Goal: Task Accomplishment & Management: Complete application form

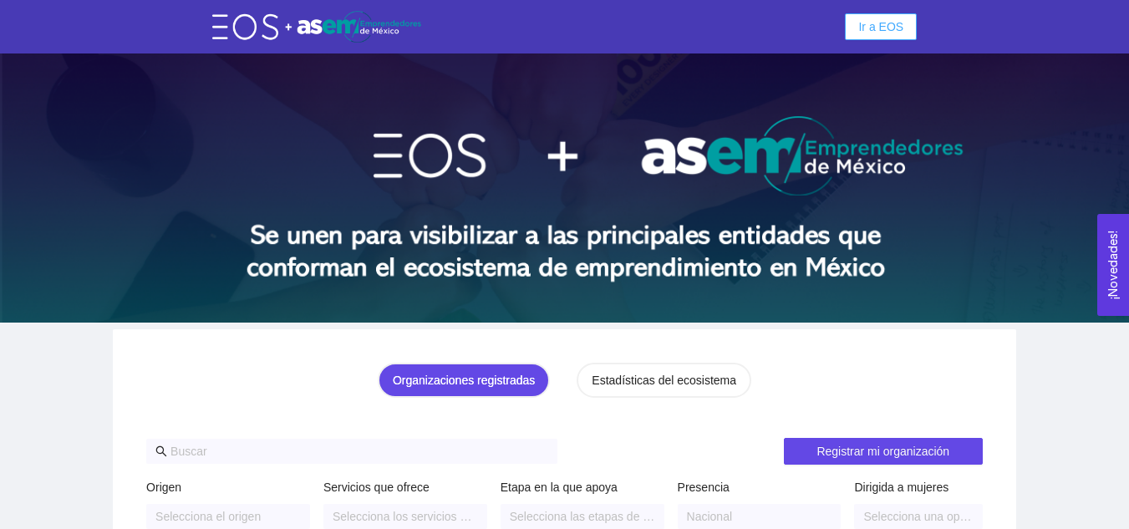
click at [892, 23] on span "Ir a EOS" at bounding box center [880, 27] width 45 height 18
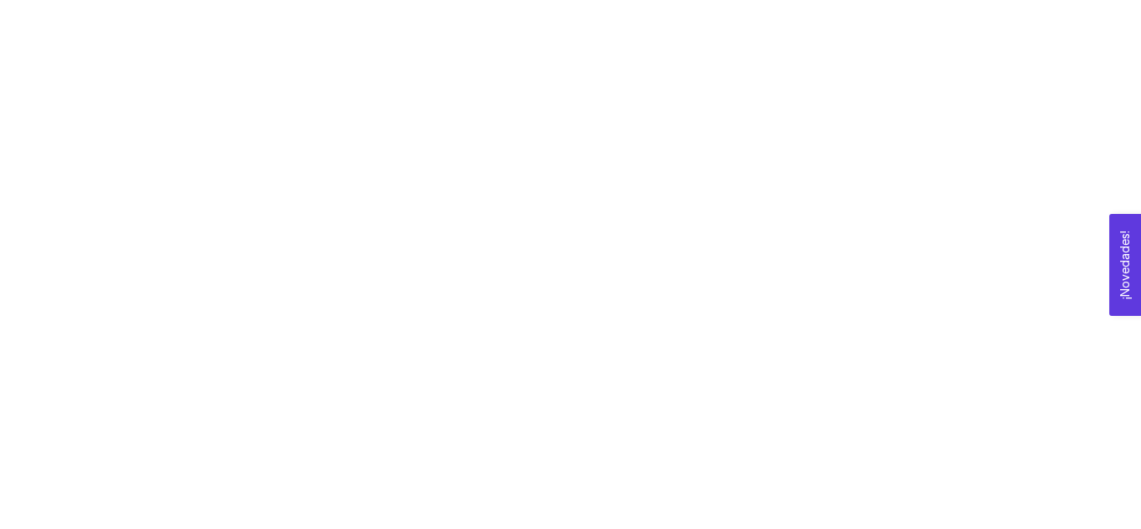
click at [311, 190] on div at bounding box center [570, 264] width 1141 height 529
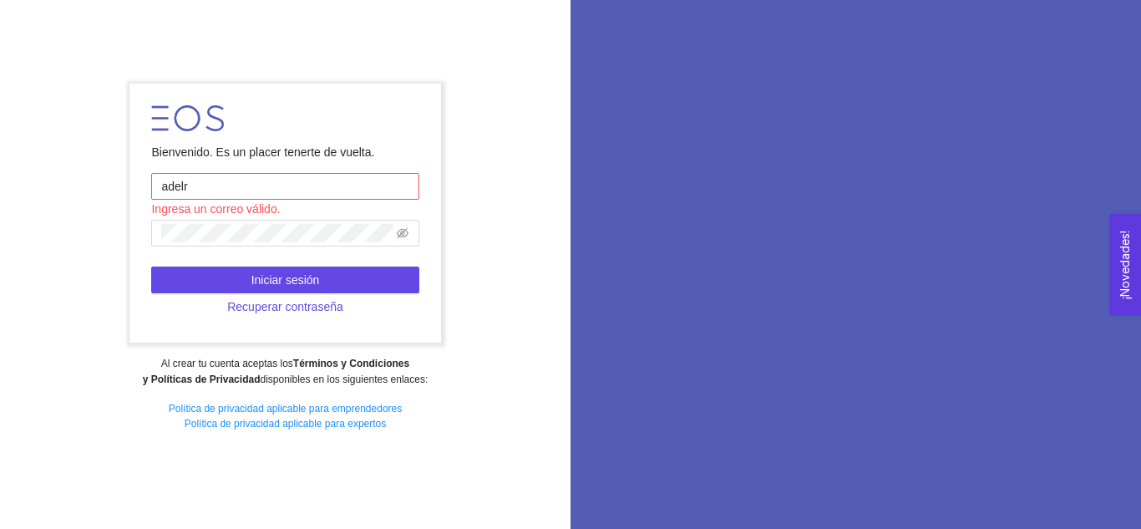
type input "[EMAIL_ADDRESS][DOMAIN_NAME]"
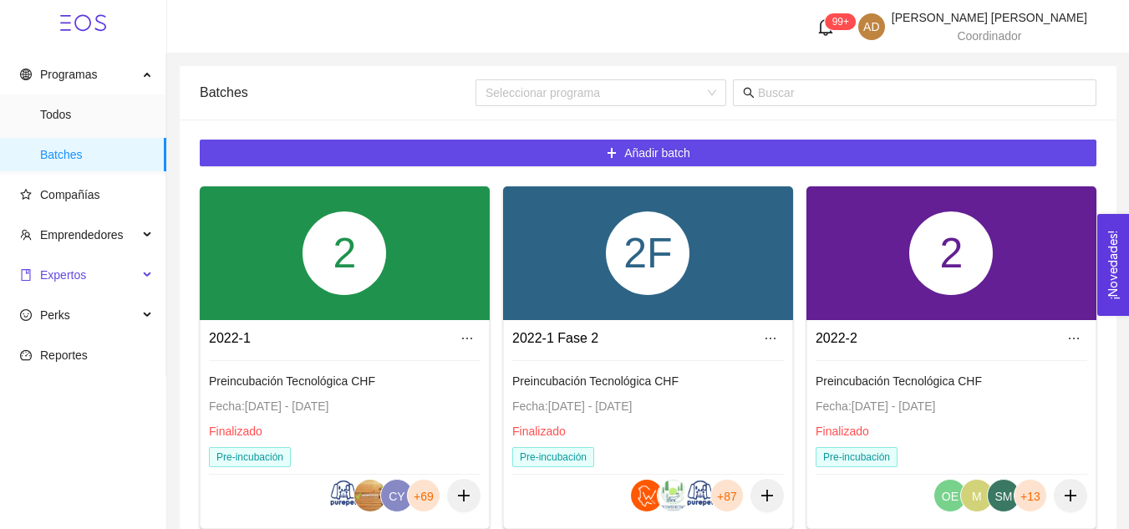
click at [98, 272] on span "Expertos" at bounding box center [79, 274] width 118 height 33
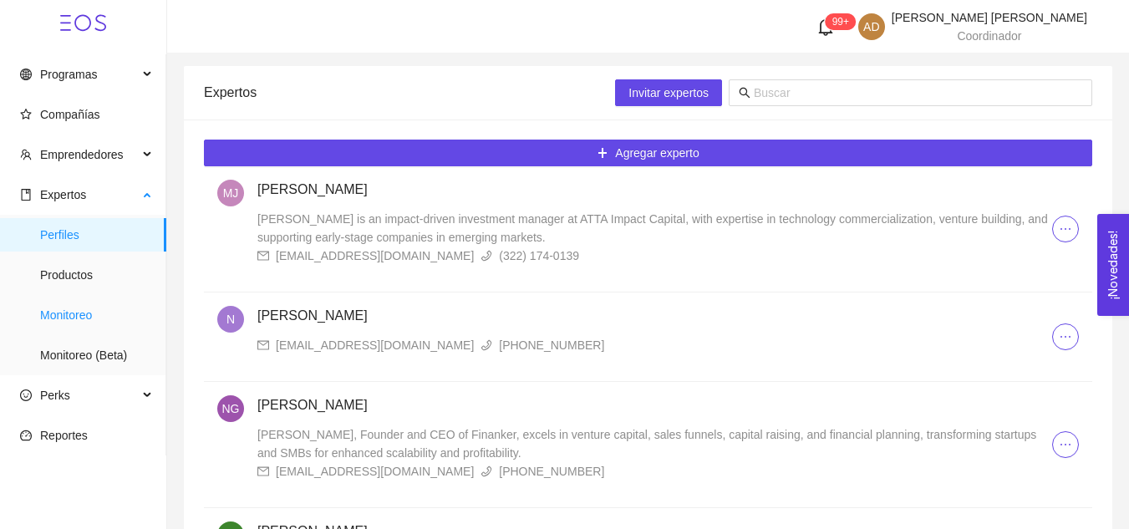
click at [96, 312] on span "Monitoreo" at bounding box center [96, 314] width 113 height 33
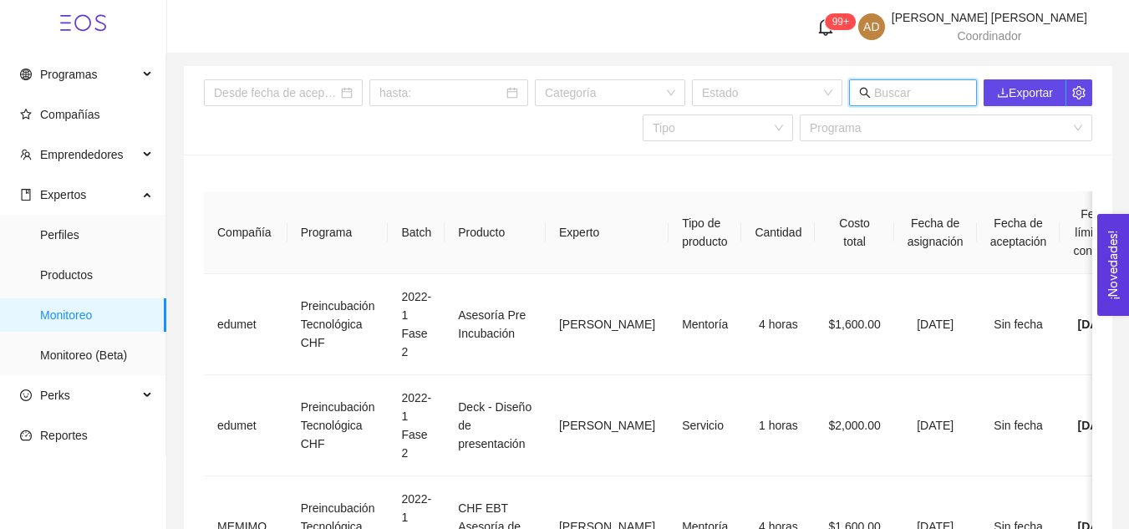
click at [912, 94] on input "text" at bounding box center [920, 93] width 93 height 18
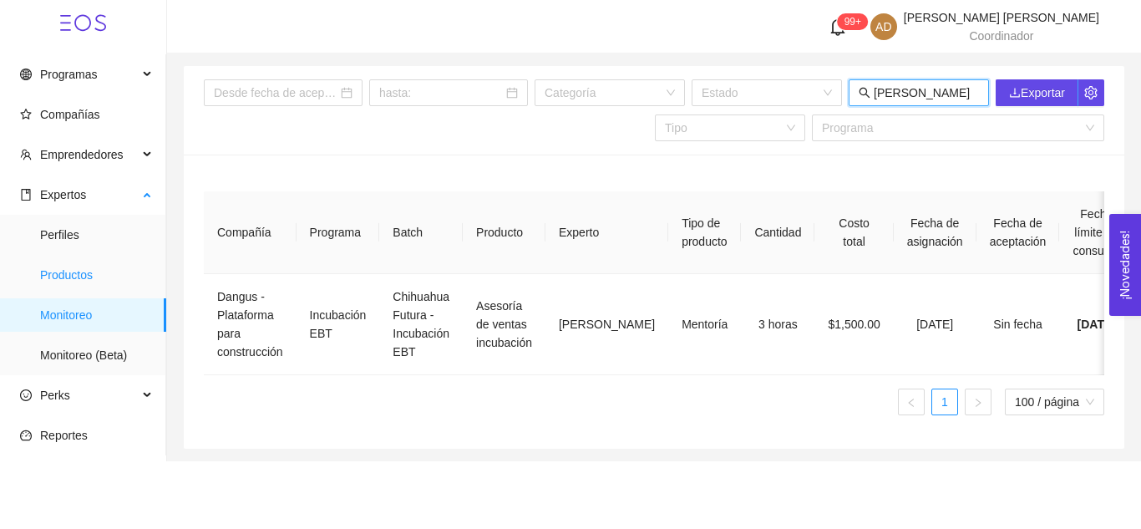
type input "[PERSON_NAME]"
click at [86, 271] on span "Productos" at bounding box center [96, 274] width 113 height 33
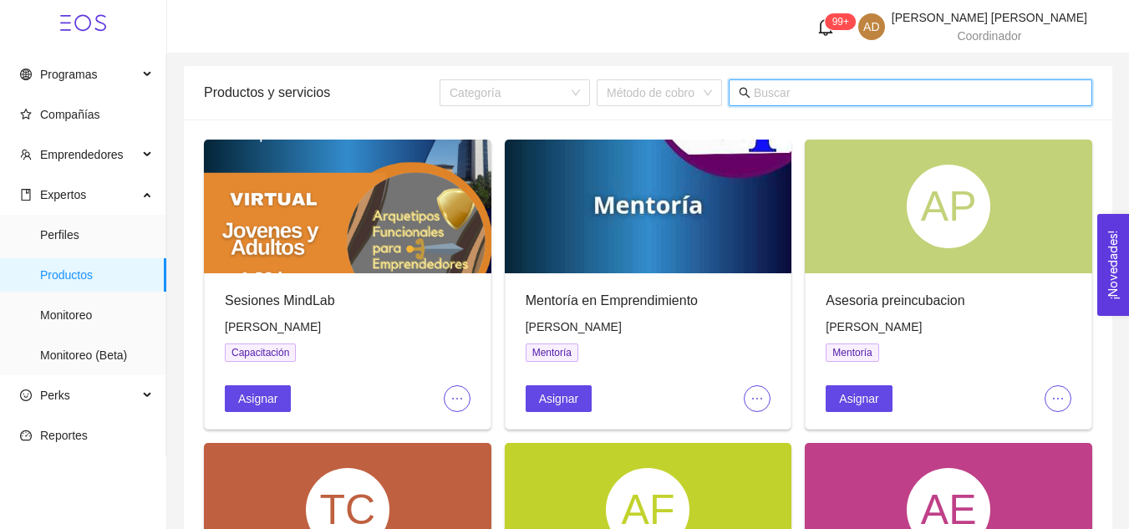
click at [845, 94] on input "text" at bounding box center [918, 93] width 328 height 18
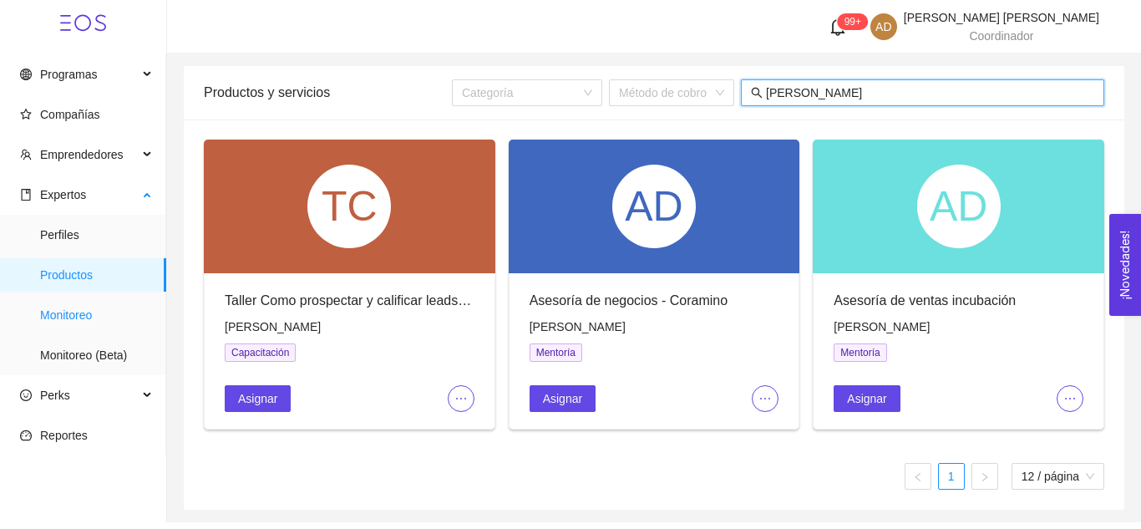
type input "[PERSON_NAME]"
click at [96, 316] on span "Monitoreo" at bounding box center [96, 314] width 113 height 33
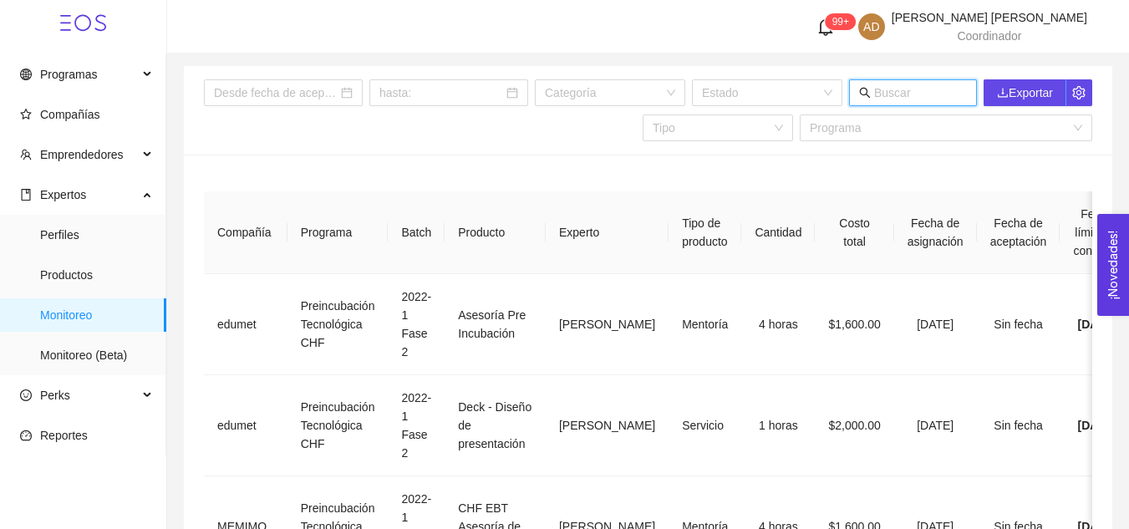
click at [916, 96] on input "text" at bounding box center [920, 93] width 93 height 18
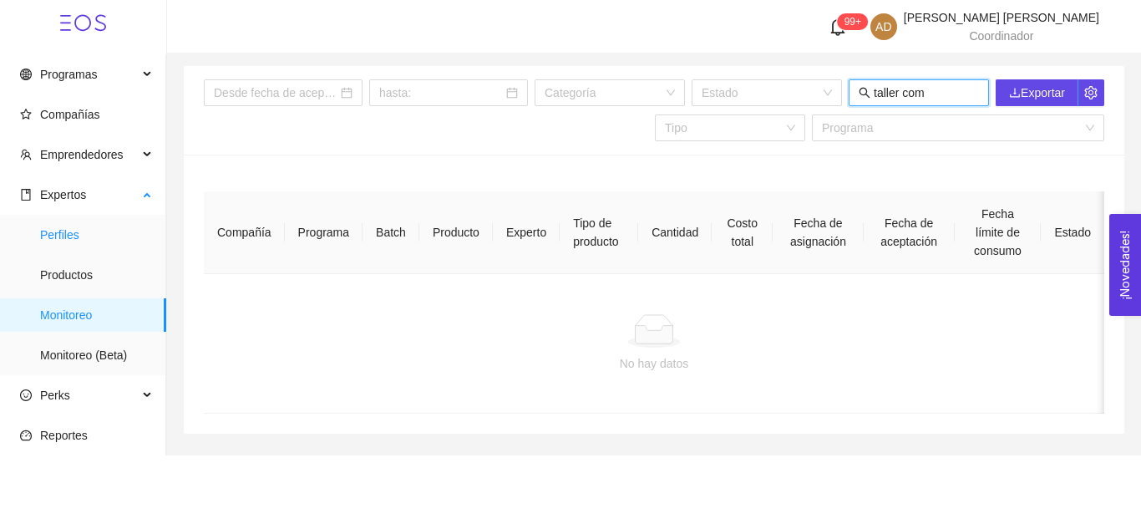
type input "taller com"
click at [63, 234] on span "Perfiles" at bounding box center [96, 234] width 113 height 33
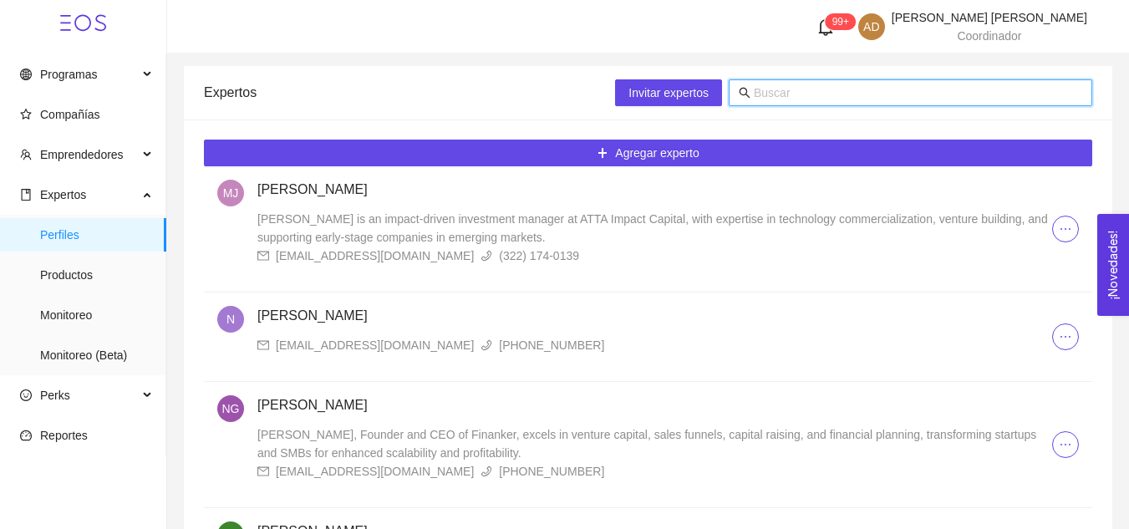
click at [812, 93] on input "text" at bounding box center [918, 93] width 328 height 18
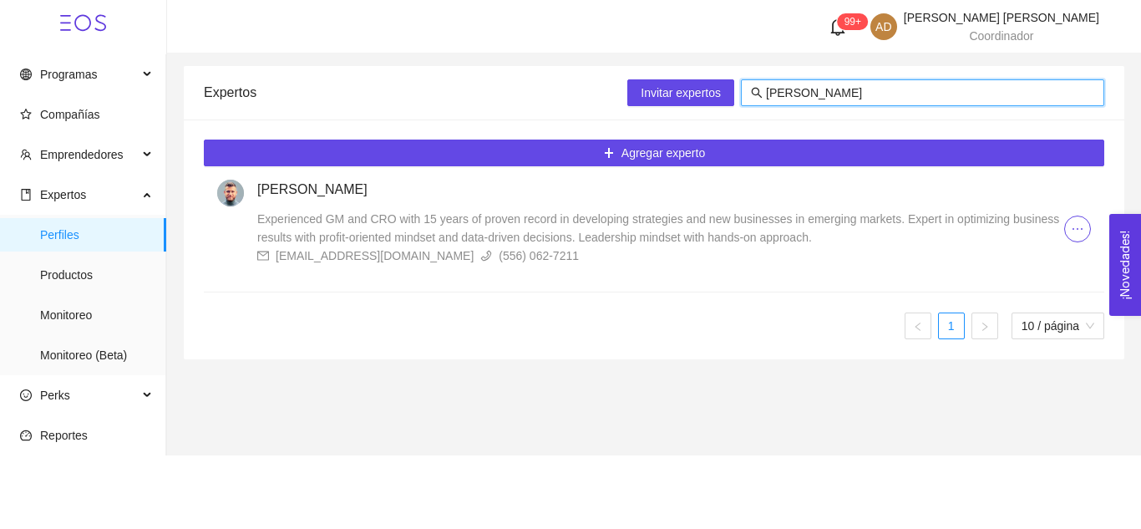
type input "[PERSON_NAME]"
click at [297, 183] on h4 "[PERSON_NAME]" at bounding box center [660, 190] width 807 height 20
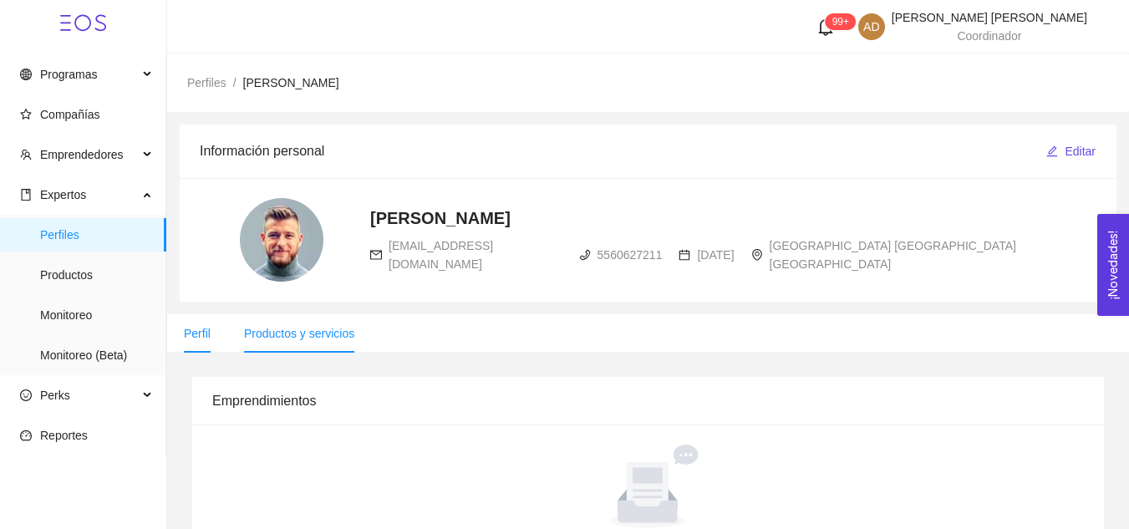
click at [304, 331] on span "Productos y servicios" at bounding box center [299, 333] width 110 height 13
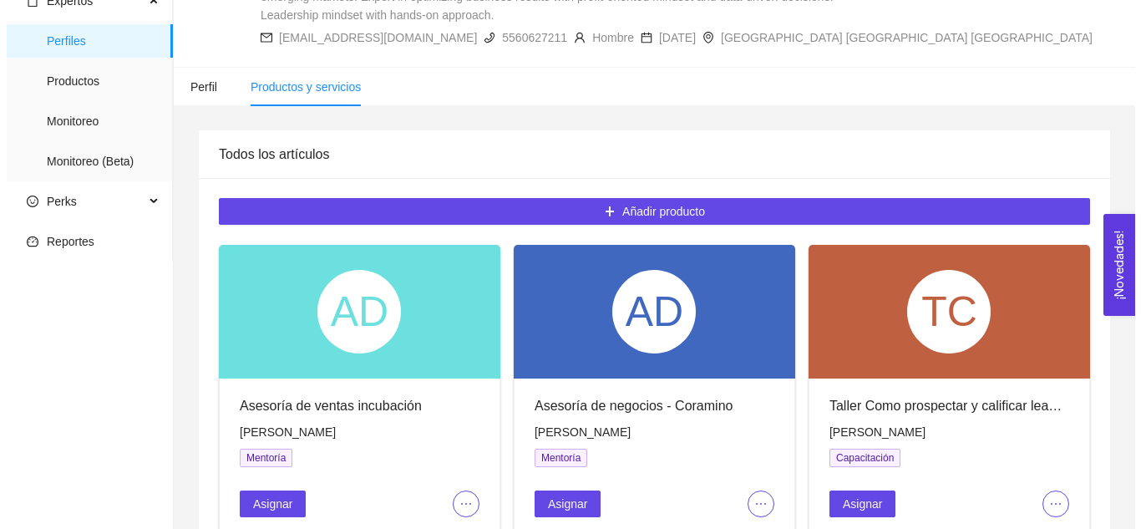
scroll to position [304, 0]
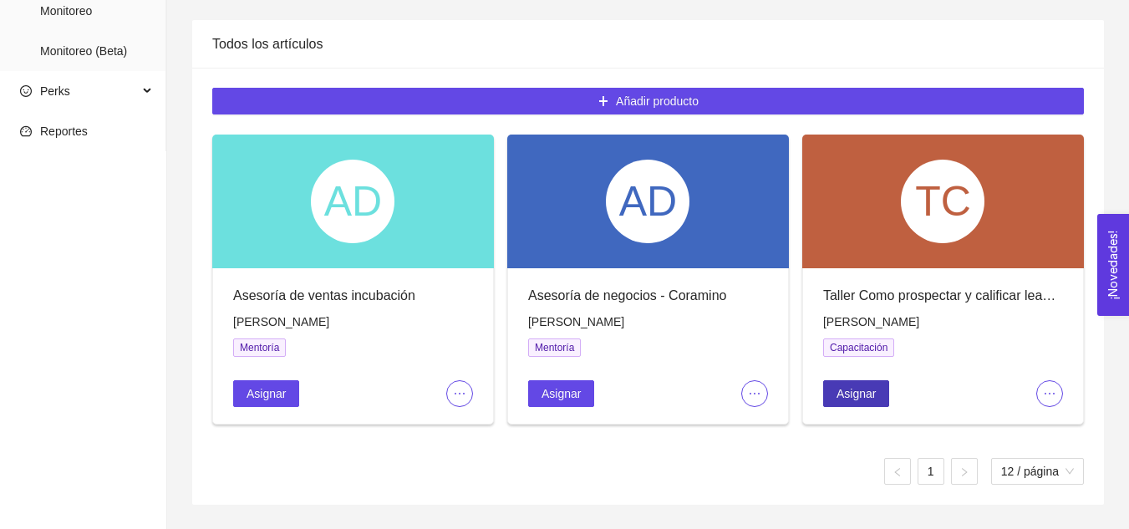
click at [860, 384] on span "Asignar" at bounding box center [855, 393] width 39 height 18
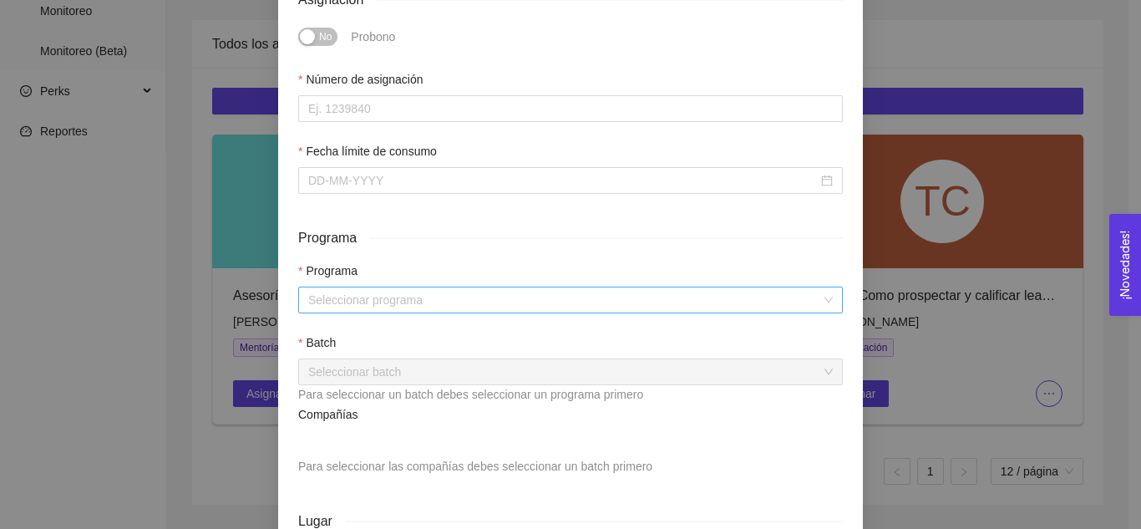
scroll to position [519, 0]
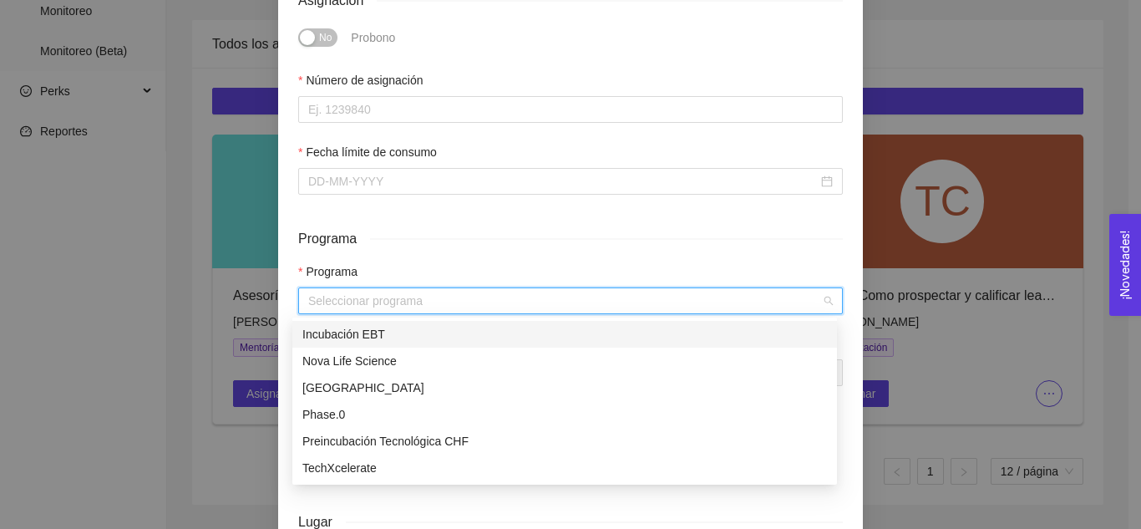
click at [456, 293] on input "search" at bounding box center [564, 300] width 513 height 25
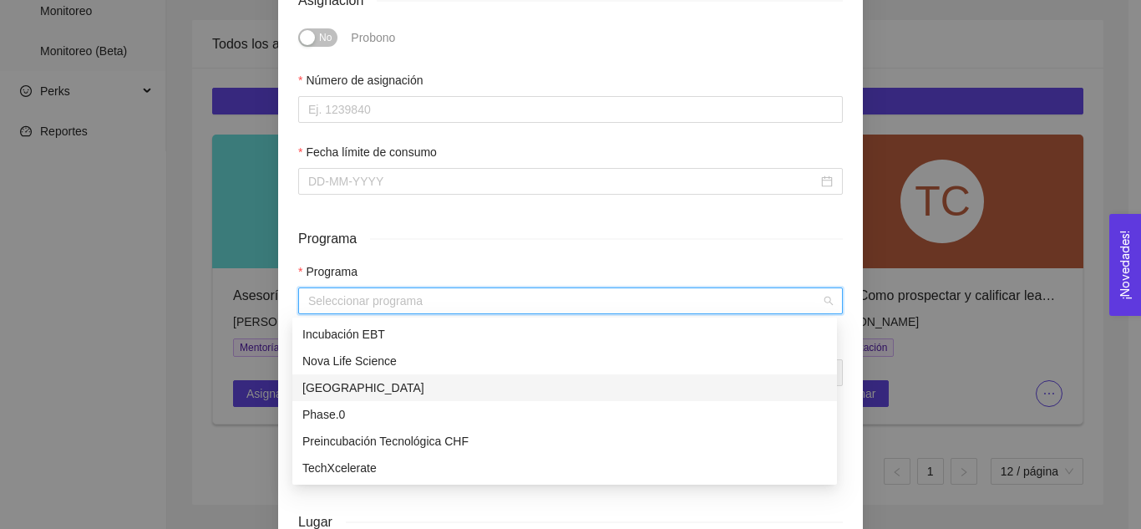
click at [422, 381] on div "[GEOGRAPHIC_DATA]" at bounding box center [564, 387] width 525 height 18
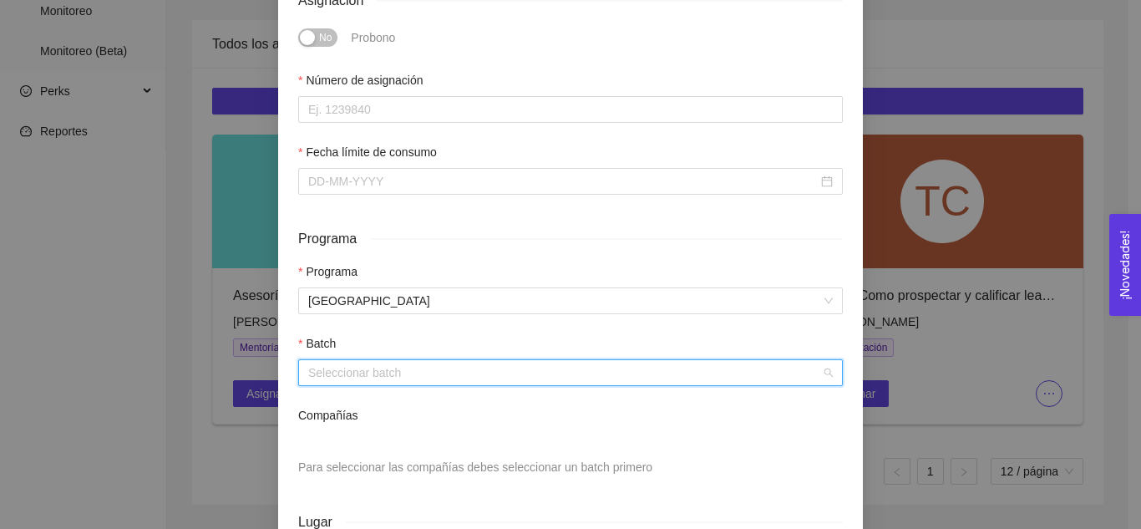
click at [393, 377] on input "search" at bounding box center [564, 372] width 513 height 25
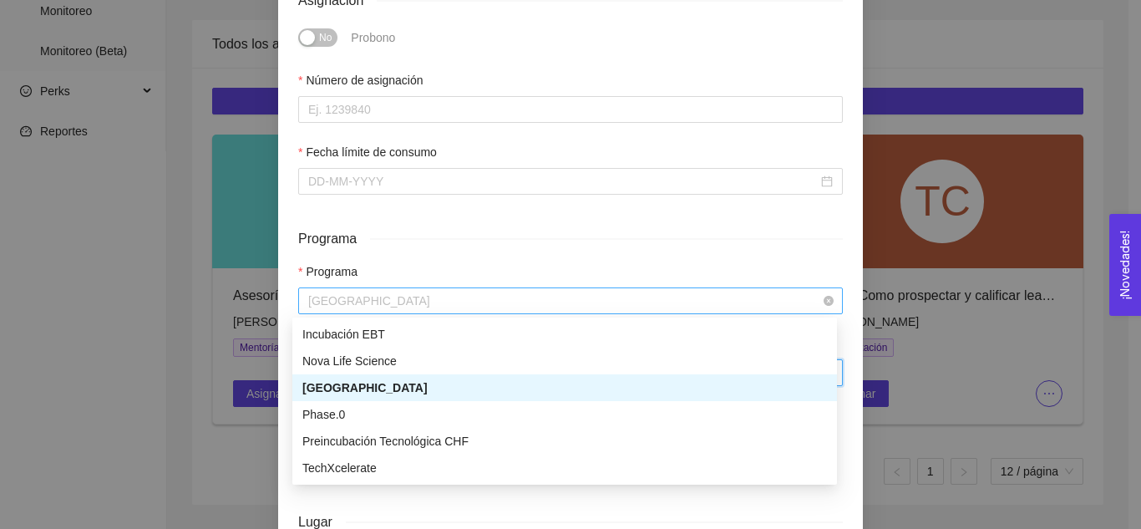
click at [457, 298] on span "[GEOGRAPHIC_DATA]" at bounding box center [570, 300] width 525 height 25
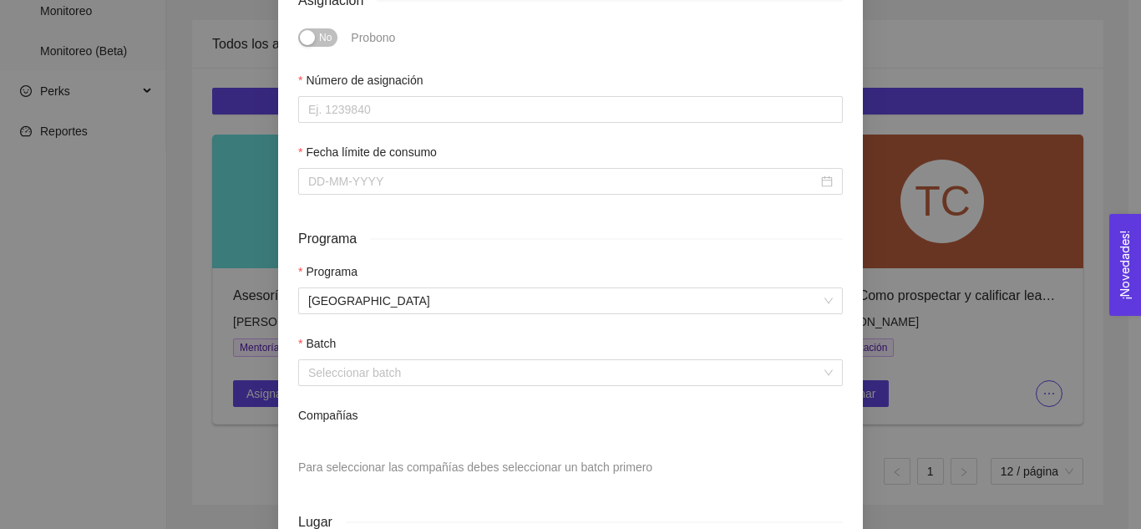
click at [511, 231] on div "Programa" at bounding box center [570, 238] width 545 height 21
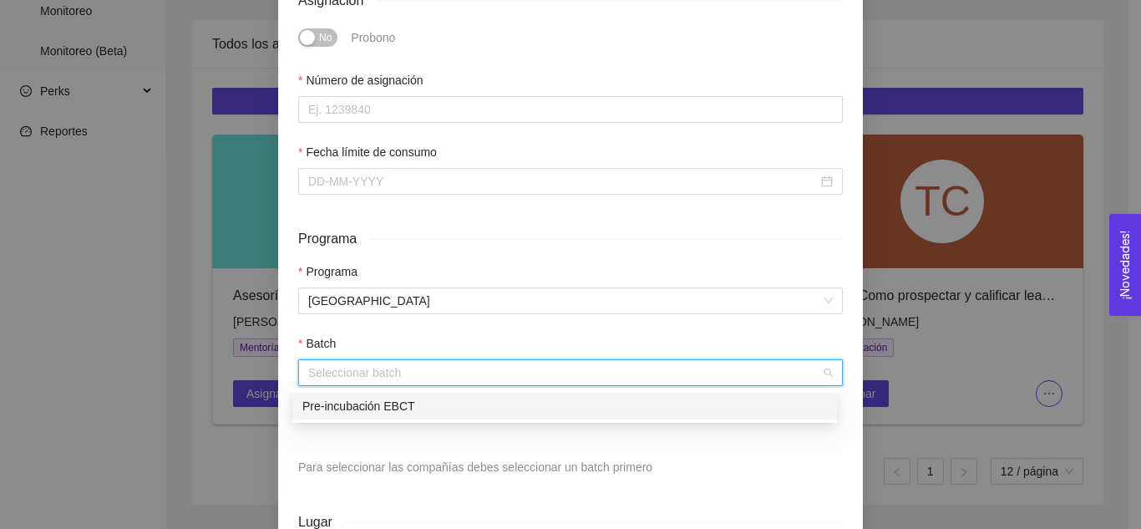
click at [471, 378] on input "search" at bounding box center [564, 372] width 513 height 25
click at [464, 407] on div "Pre-incubación EBCT" at bounding box center [564, 406] width 525 height 18
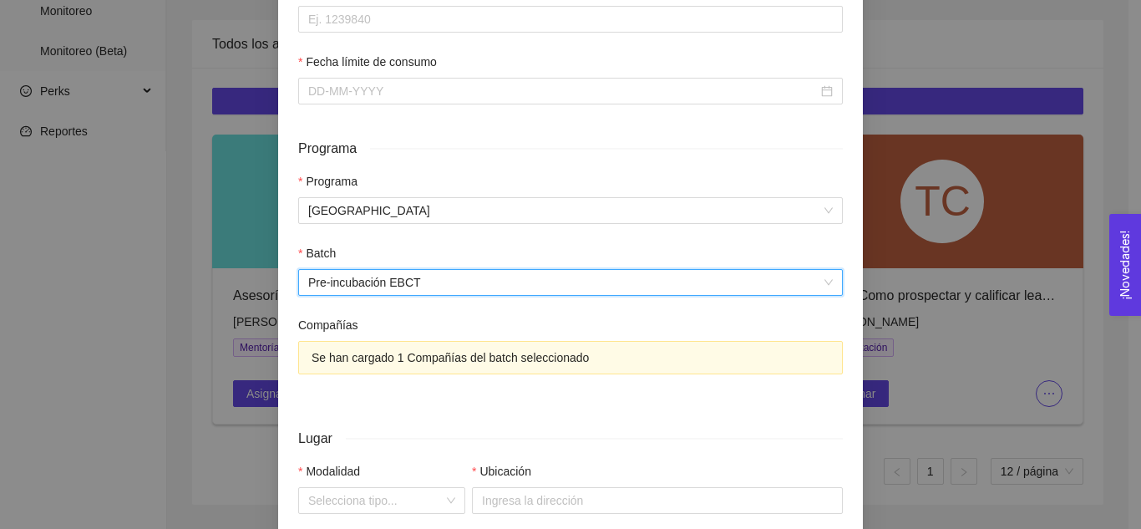
scroll to position [779, 0]
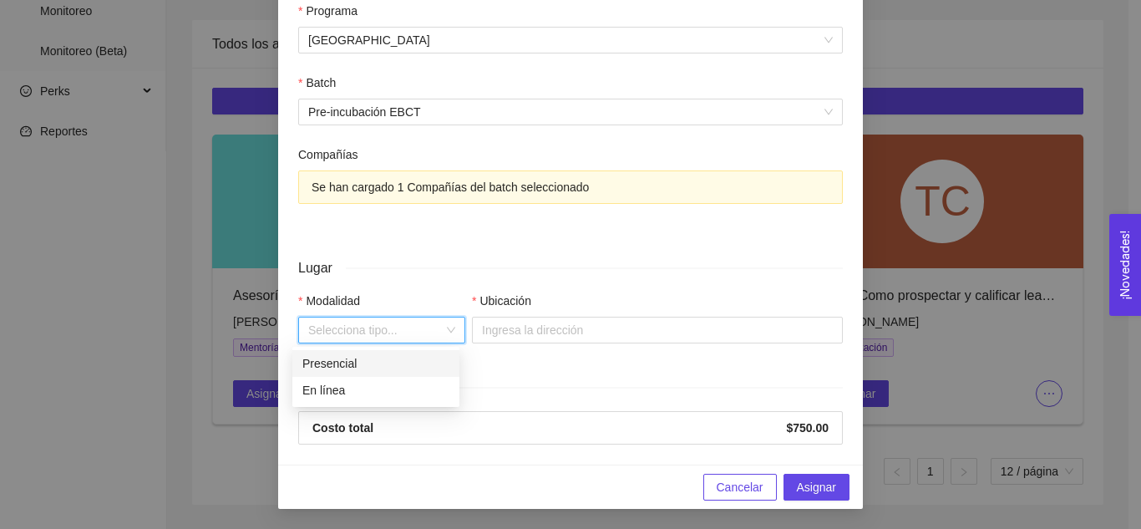
click at [404, 330] on input "Modalidad" at bounding box center [375, 329] width 135 height 25
click at [373, 394] on div "En línea" at bounding box center [375, 390] width 147 height 18
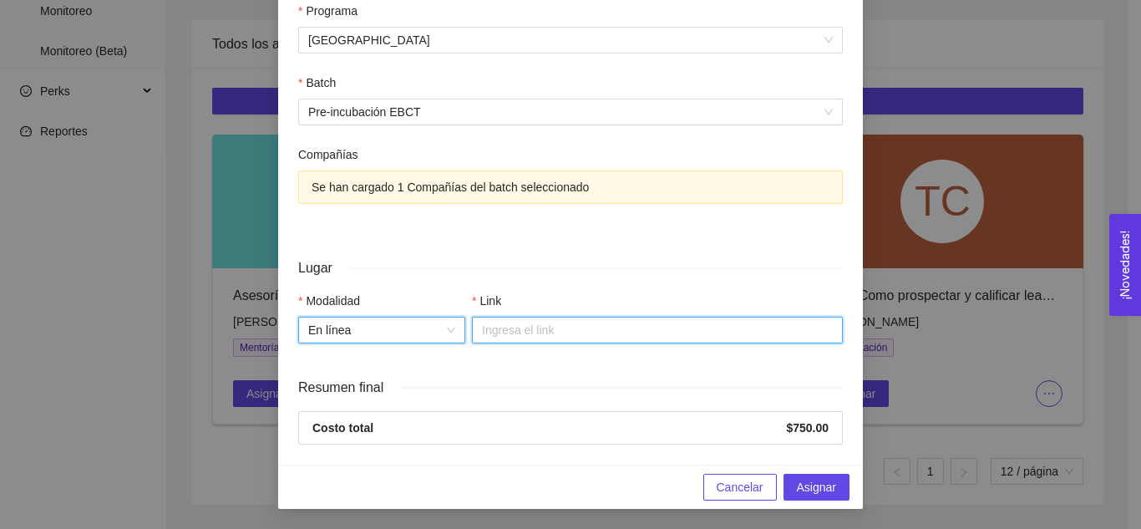
click at [518, 331] on input "Link" at bounding box center [657, 330] width 371 height 27
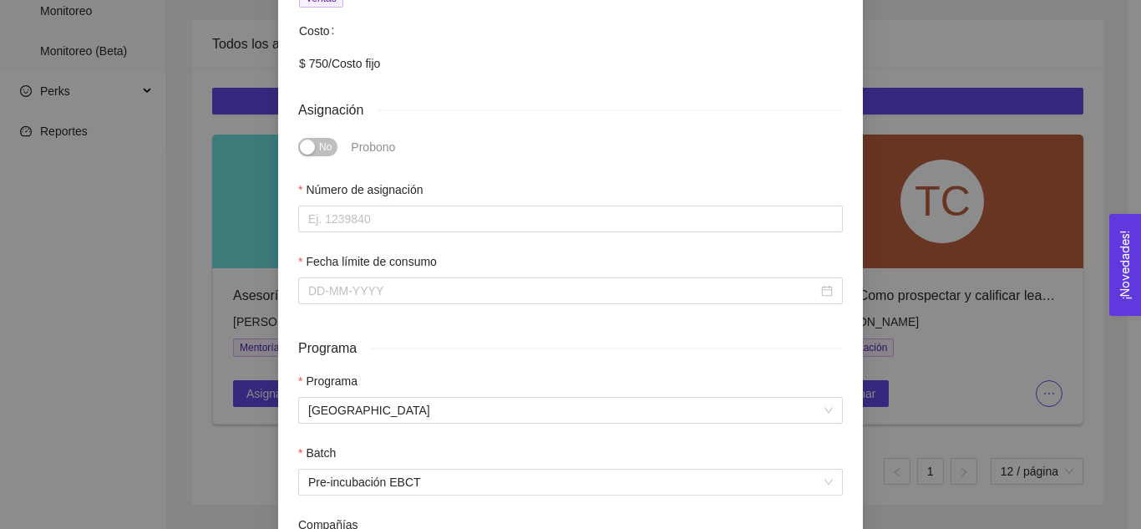
scroll to position [412, 0]
type input "[DOMAIN_NAME]"
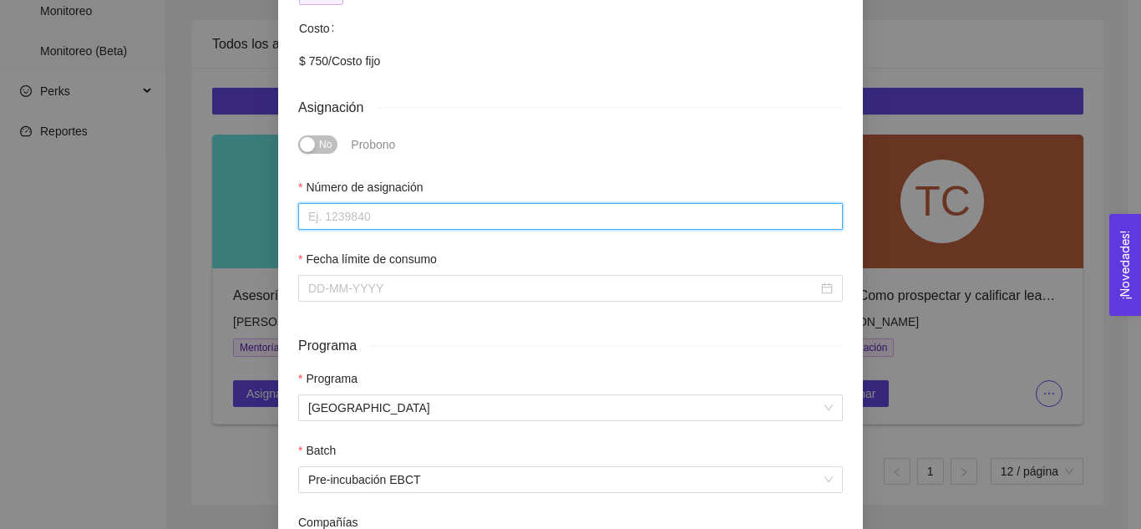
click at [440, 222] on input "Número de asignación" at bounding box center [570, 216] width 545 height 27
type input "0"
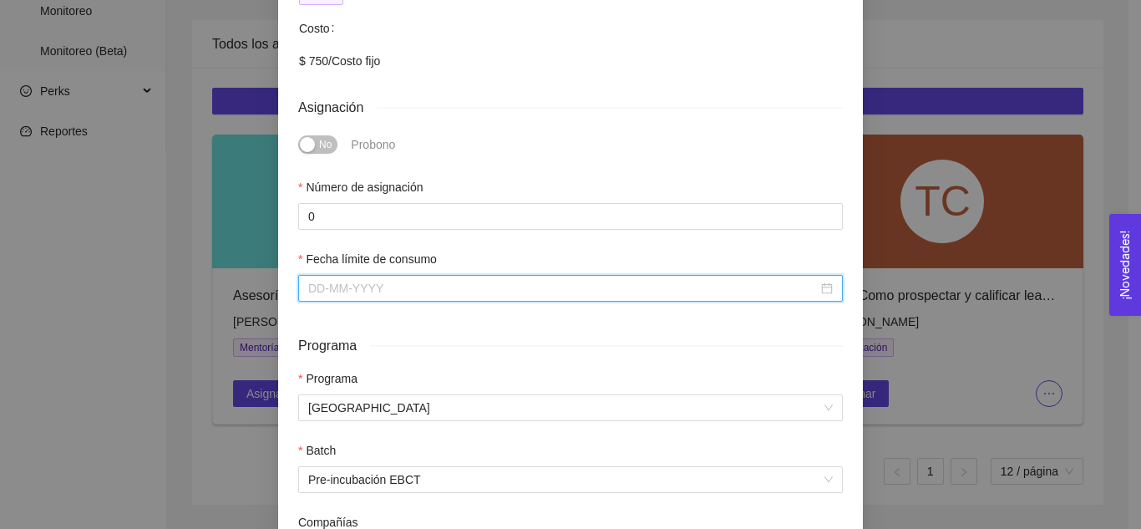
click at [434, 283] on input "Fecha límite de consumo" at bounding box center [563, 288] width 510 height 18
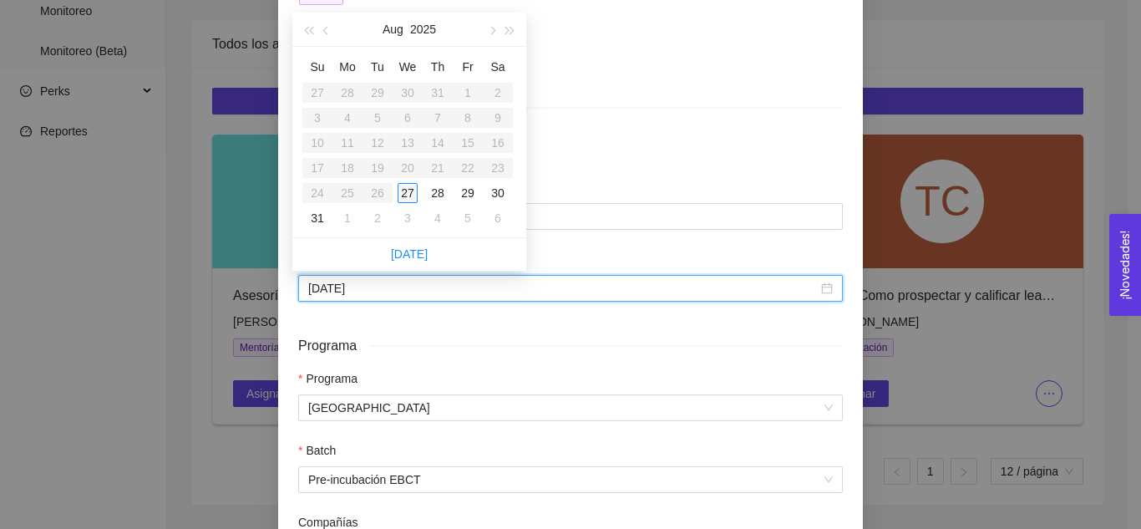
type input "[DATE]"
click at [414, 200] on div "27" at bounding box center [408, 193] width 20 height 20
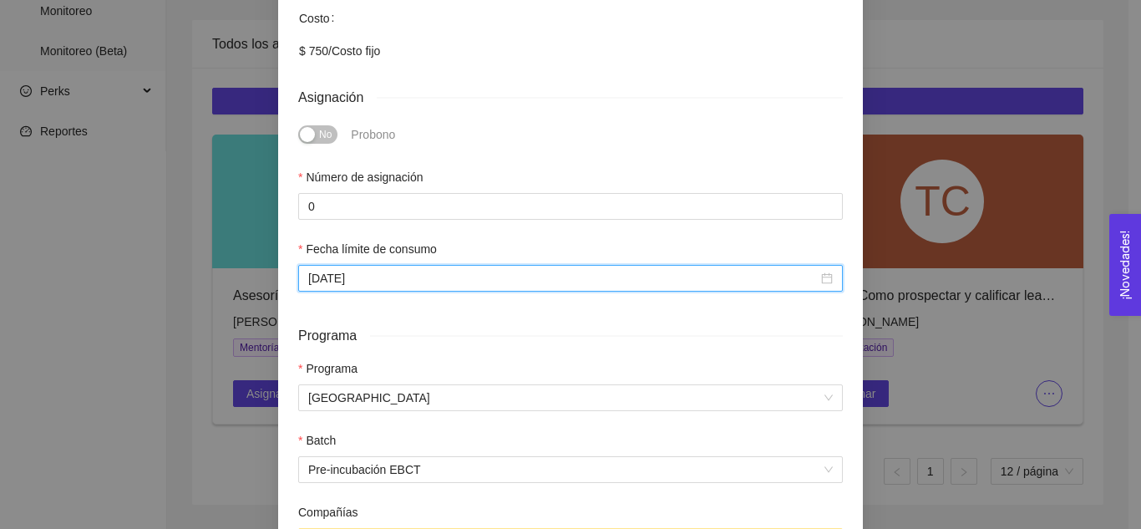
scroll to position [779, 0]
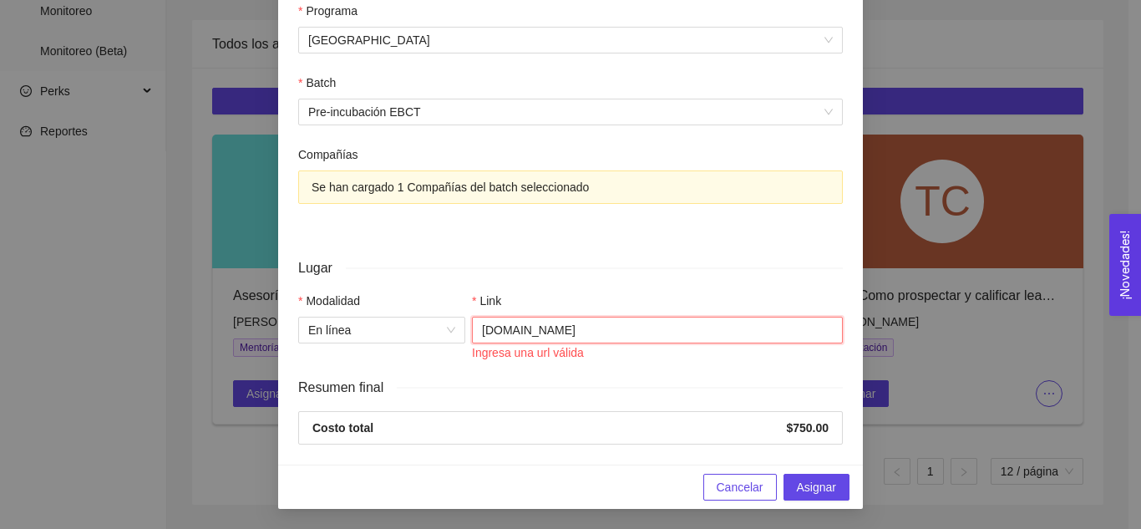
click at [646, 340] on input "[DOMAIN_NAME]" at bounding box center [657, 330] width 371 height 27
click at [476, 328] on input "[DOMAIN_NAME]" at bounding box center [657, 330] width 371 height 27
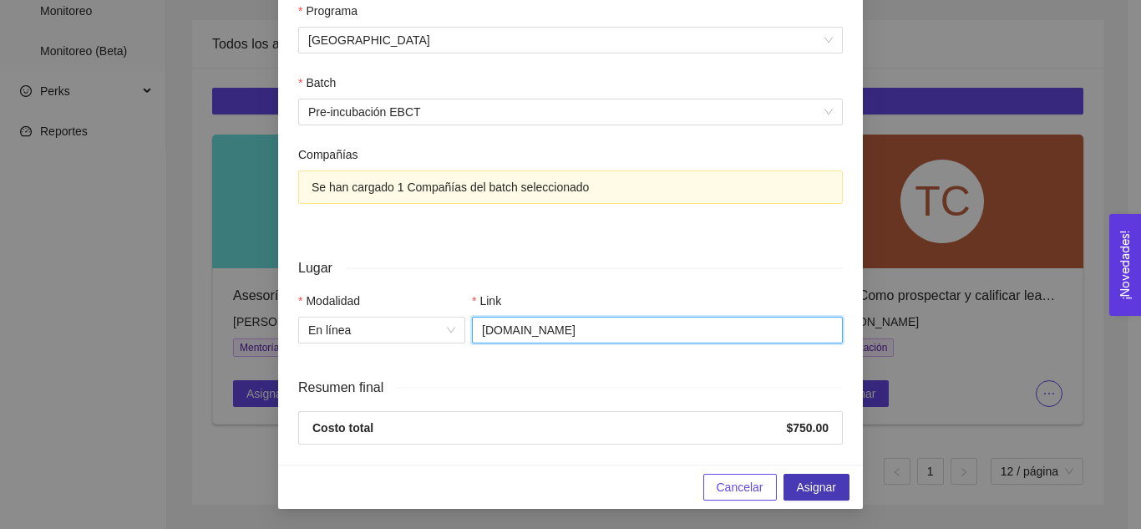
type input "[DOMAIN_NAME]"
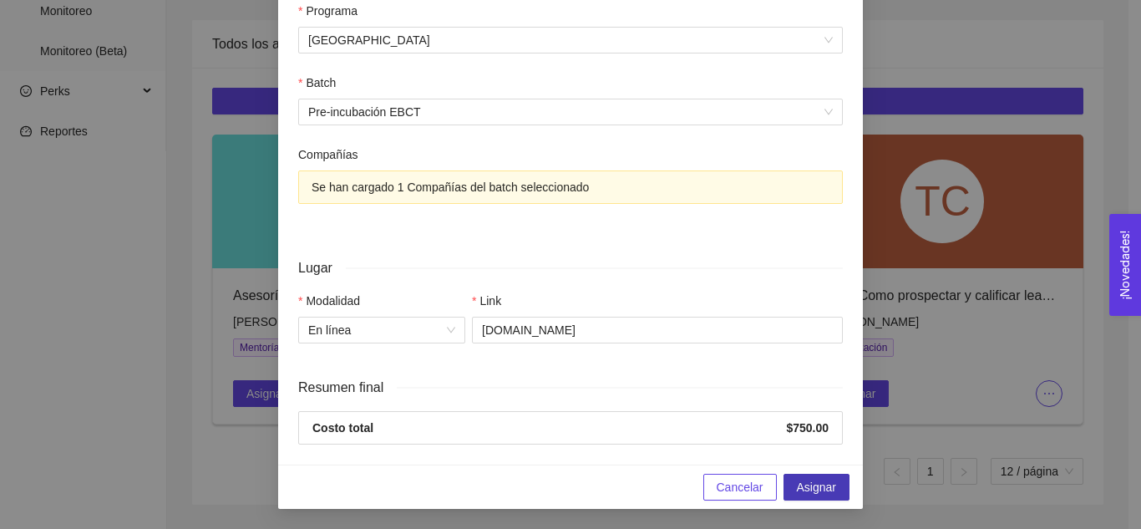
click at [805, 485] on span "Asignar" at bounding box center [816, 487] width 39 height 18
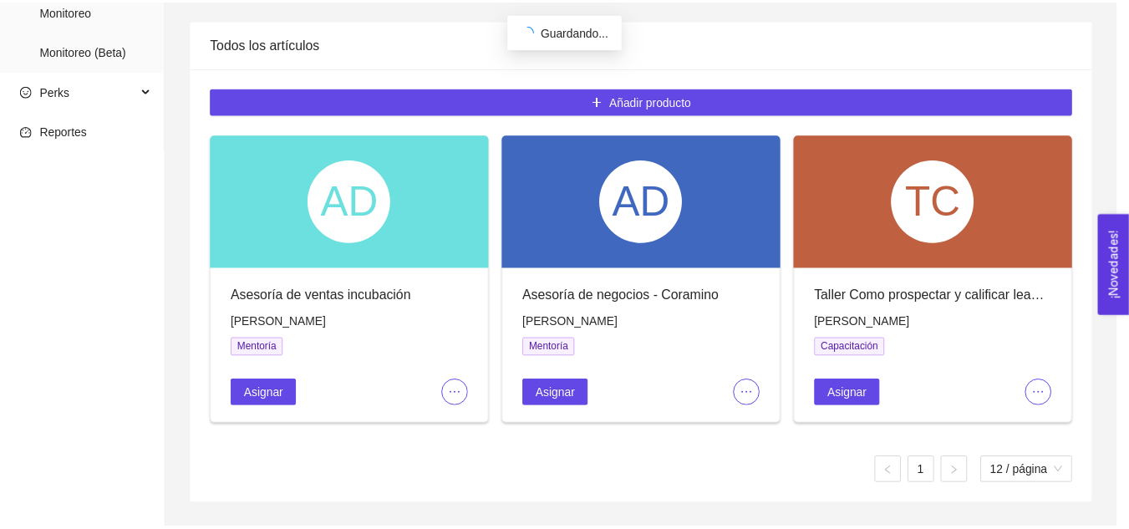
scroll to position [689, 0]
